Goal: Task Accomplishment & Management: Use online tool/utility

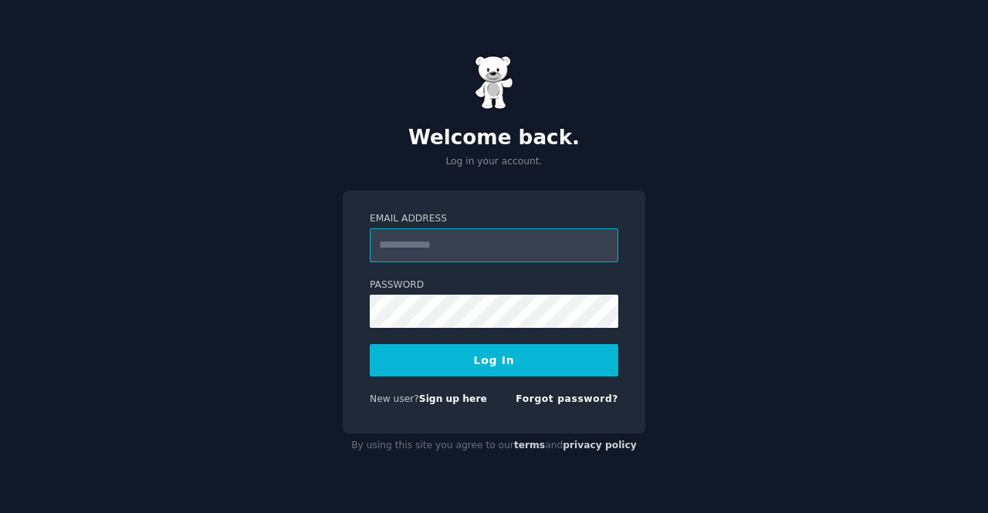
click at [440, 238] on input "Email Address" at bounding box center [494, 245] width 249 height 34
click at [433, 391] on form "Email Address Password Log In New user? Sign up here Forgot password?" at bounding box center [494, 312] width 249 height 200
click at [433, 403] on link "Sign up here" at bounding box center [453, 399] width 68 height 11
type input "**********"
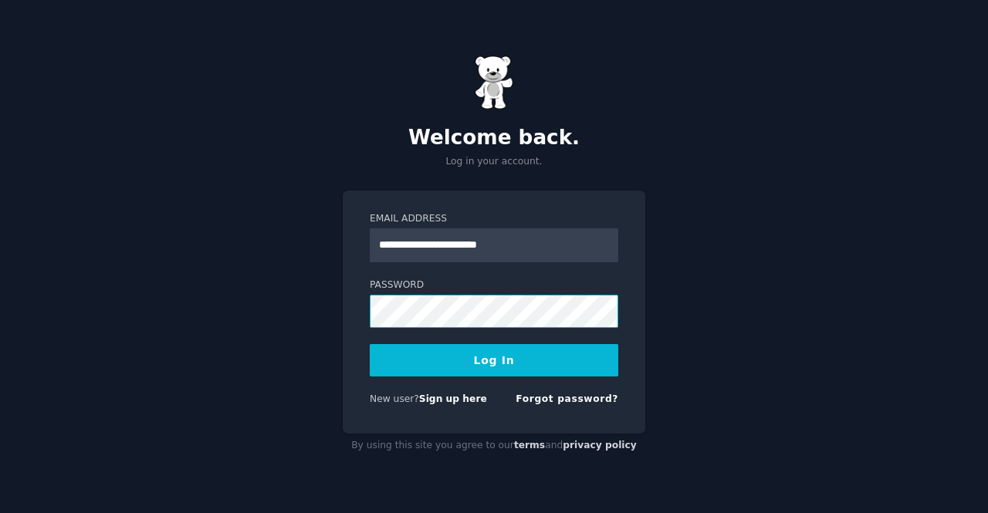
click at [353, 299] on div "**********" at bounding box center [494, 312] width 303 height 243
click at [370, 344] on button "Log In" at bounding box center [494, 360] width 249 height 32
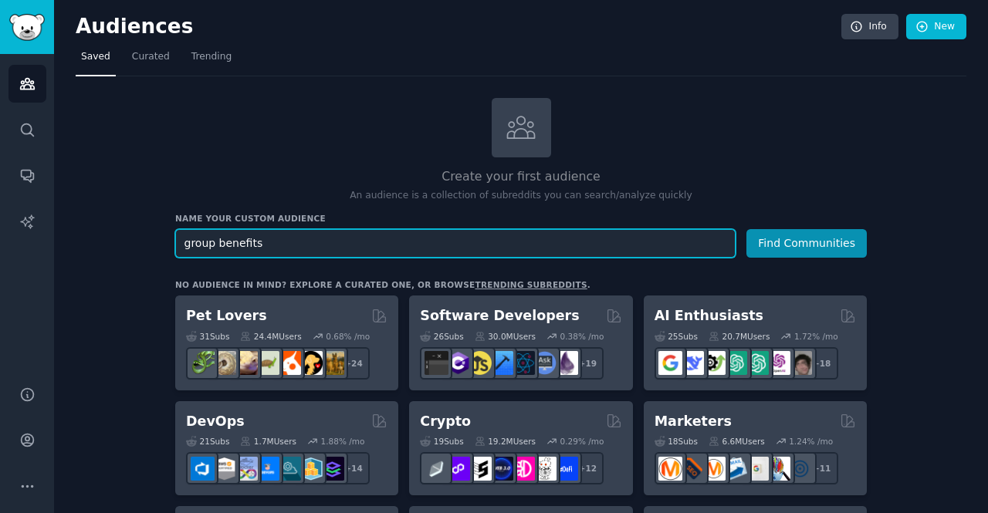
type input "group benefits"
click at [746, 229] on button "Find Communities" at bounding box center [806, 243] width 120 height 29
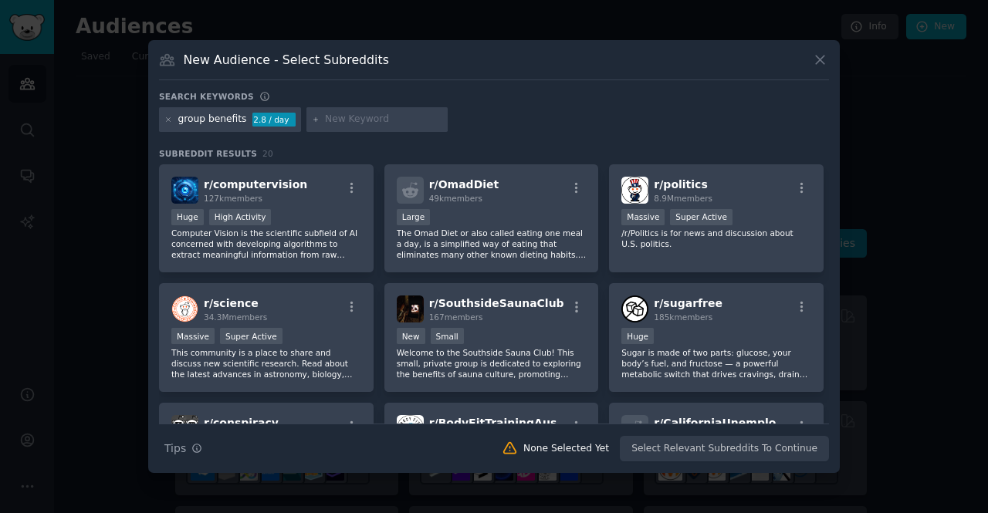
click at [376, 120] on input "text" at bounding box center [383, 120] width 117 height 14
type input "insurance"
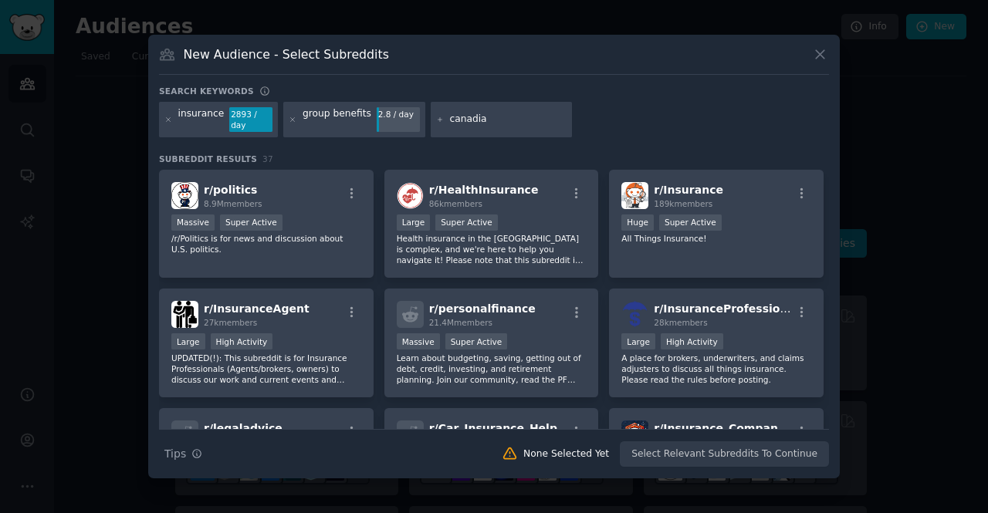
type input "canadian"
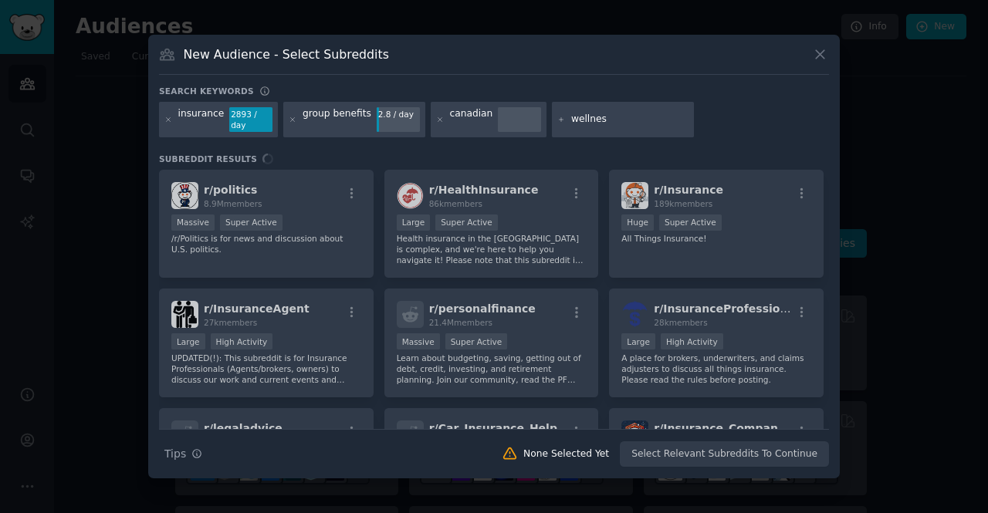
type input "wellness"
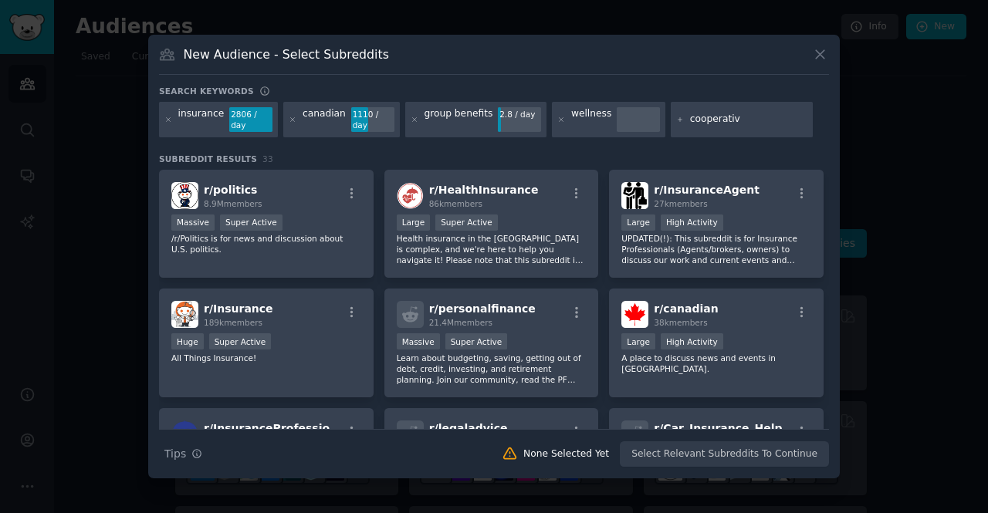
type input "cooperative"
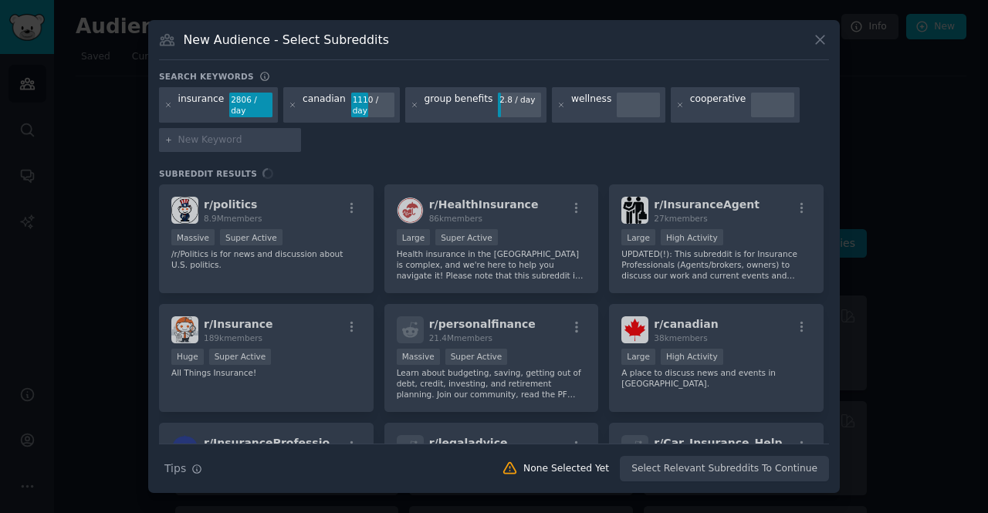
click at [462, 194] on div "r/ politics 8.9M members Massive Super Active /r/Politics is for news and discu…" at bounding box center [494, 313] width 670 height 259
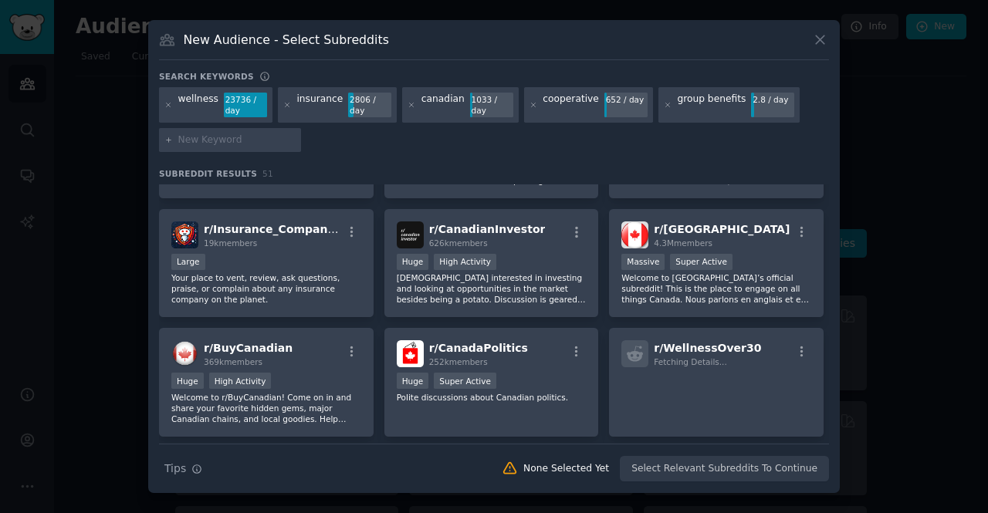
scroll to position [337, 0]
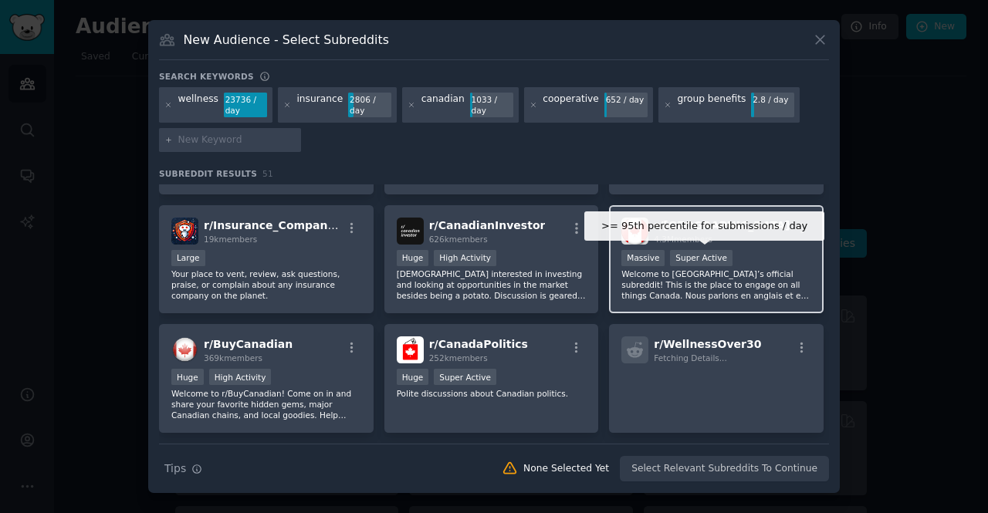
click at [685, 250] on div "Super Active" at bounding box center [701, 258] width 63 height 16
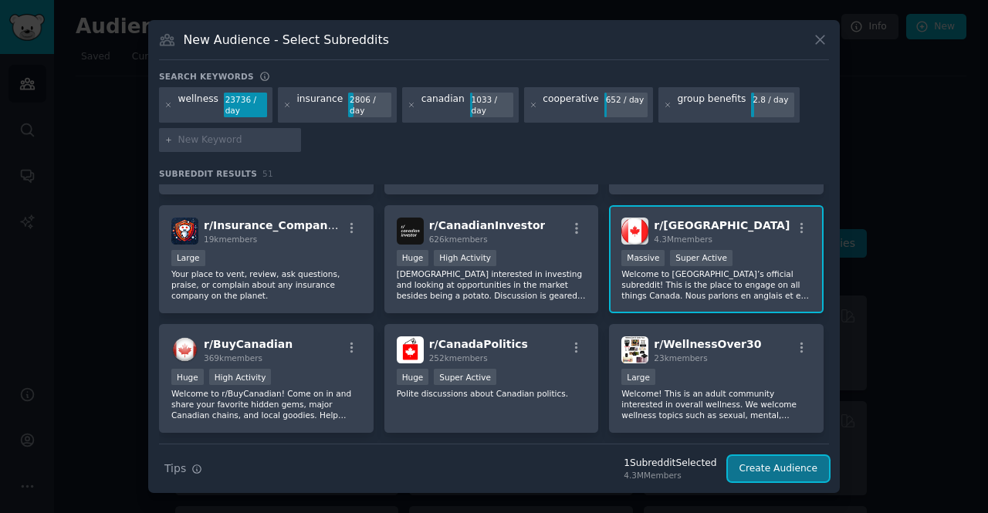
click at [765, 461] on button "Create Audience" at bounding box center [779, 469] width 102 height 26
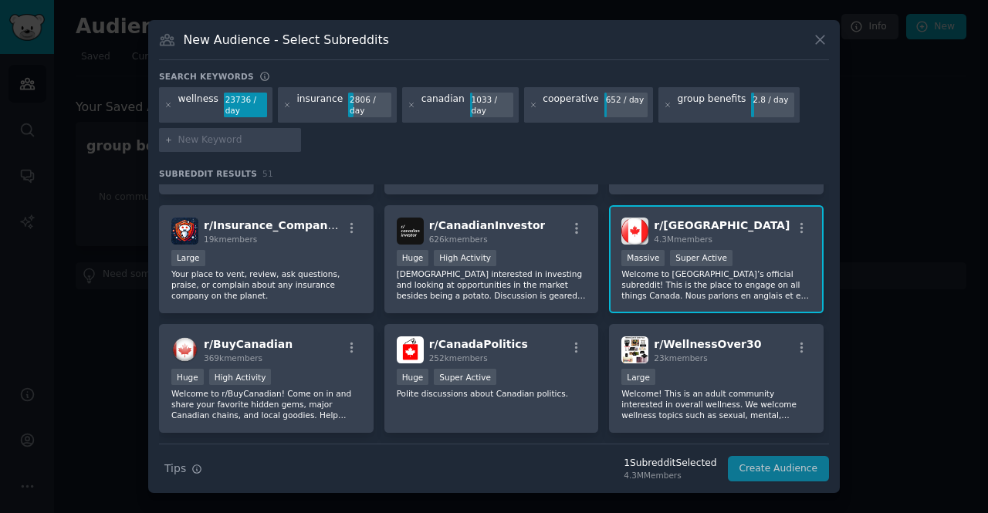
scroll to position [510, 0]
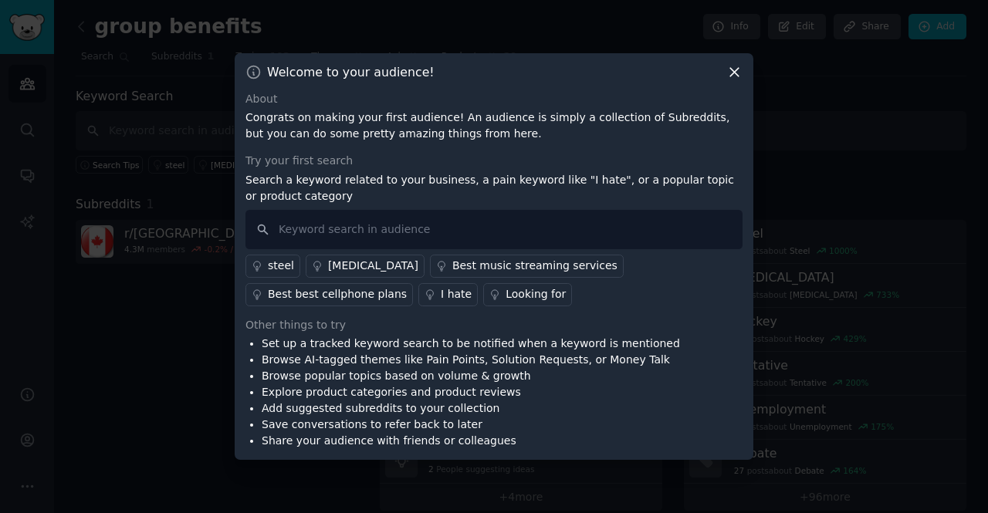
click at [732, 66] on icon at bounding box center [734, 72] width 16 height 16
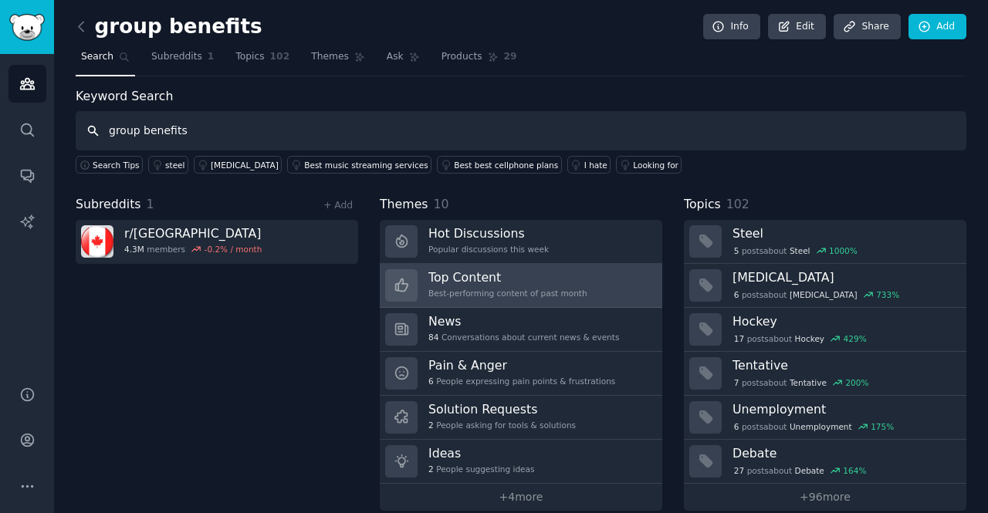
type input "group benefits"
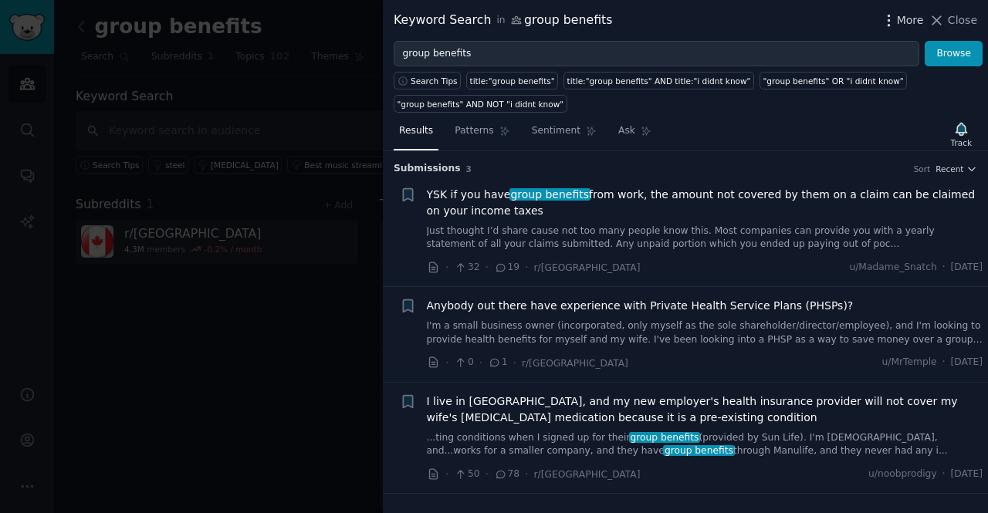
click at [912, 27] on span "More" at bounding box center [910, 20] width 27 height 16
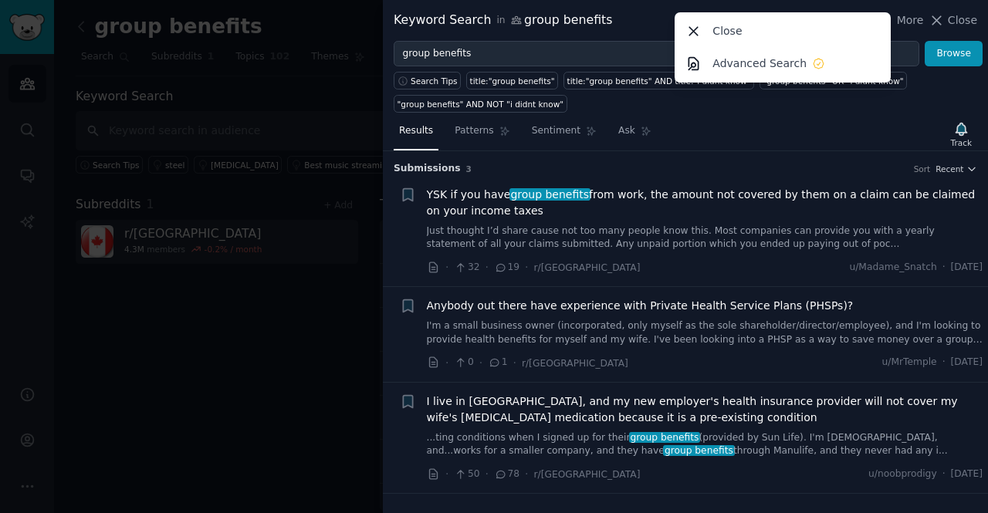
click at [810, 130] on div "Results Patterns Sentiment Ask Track" at bounding box center [685, 134] width 605 height 33
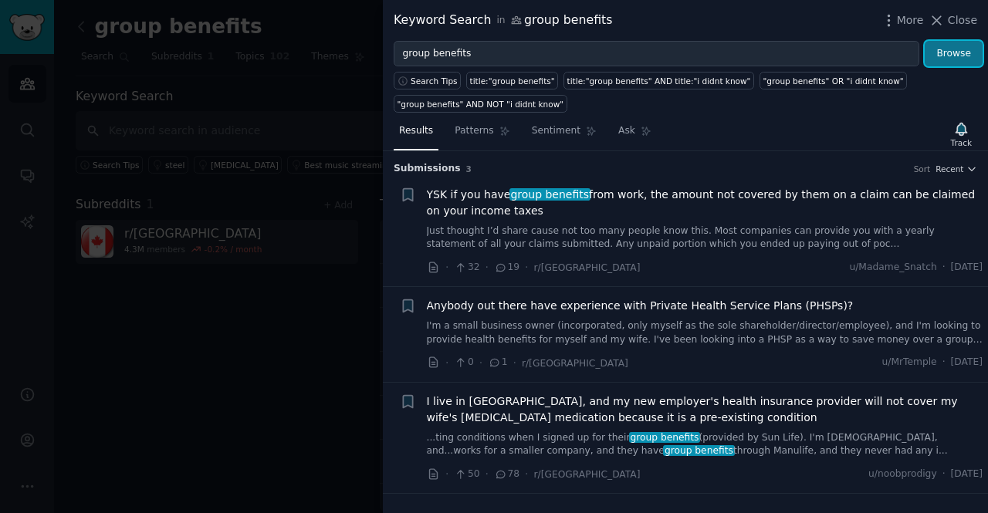
click at [941, 47] on button "Browse" at bounding box center [954, 54] width 58 height 26
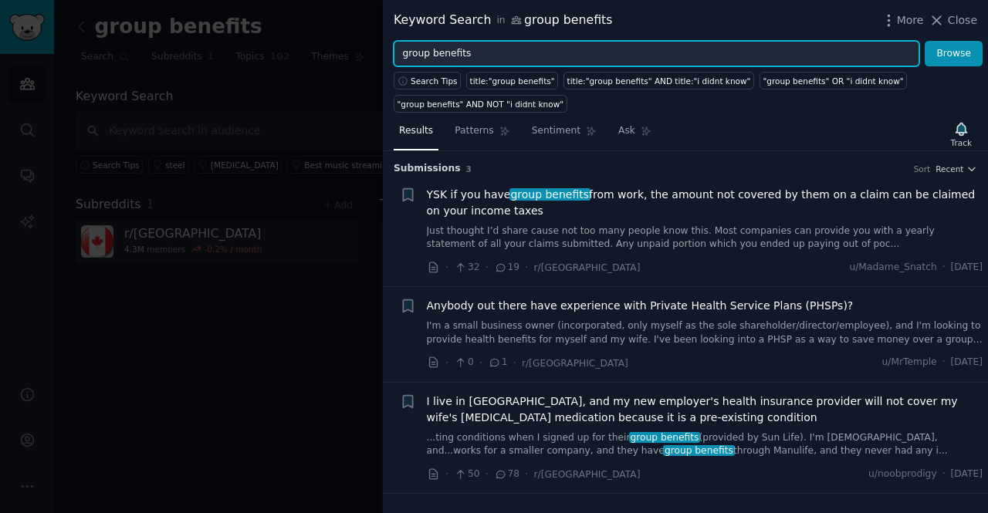
drag, startPoint x: 513, startPoint y: 53, endPoint x: 191, endPoint y: 34, distance: 322.4
click at [191, 34] on div "Keyword Search in group benefits More Close group benefits Browse Search Tips t…" at bounding box center [494, 256] width 988 height 513
click at [925, 41] on button "Browse" at bounding box center [954, 54] width 58 height 26
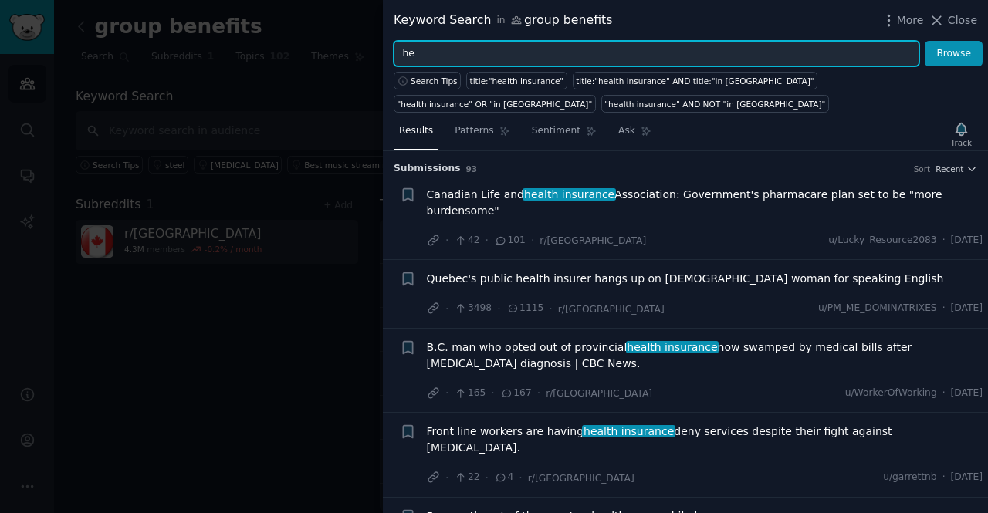
type input "h"
type input "insurance"
click at [925, 41] on button "Browse" at bounding box center [954, 54] width 58 height 26
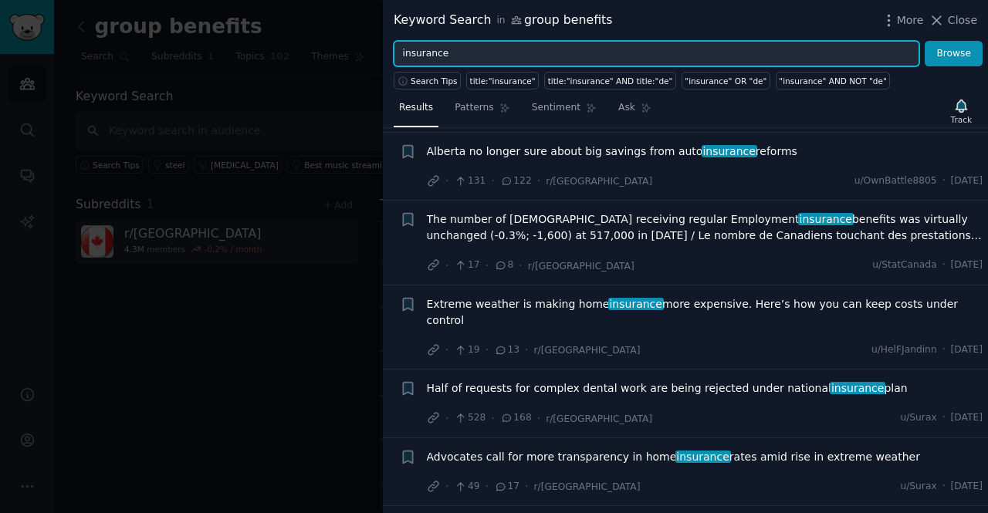
scroll to position [175, 0]
